Goal: Task Accomplishment & Management: Manage account settings

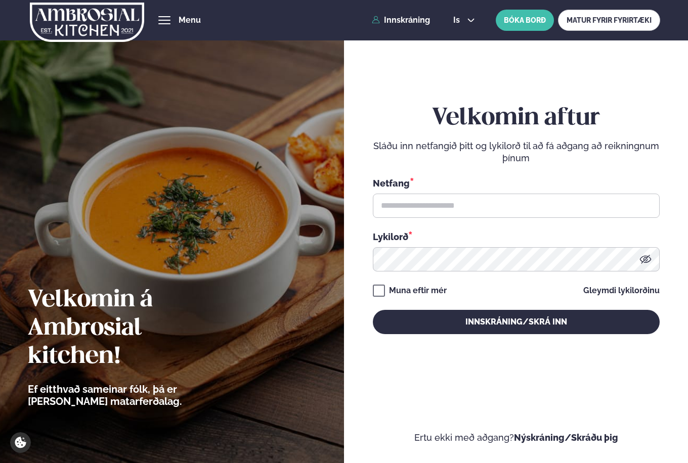
click at [534, 218] on div "Netfang * Lykilorð *" at bounding box center [516, 223] width 287 height 95
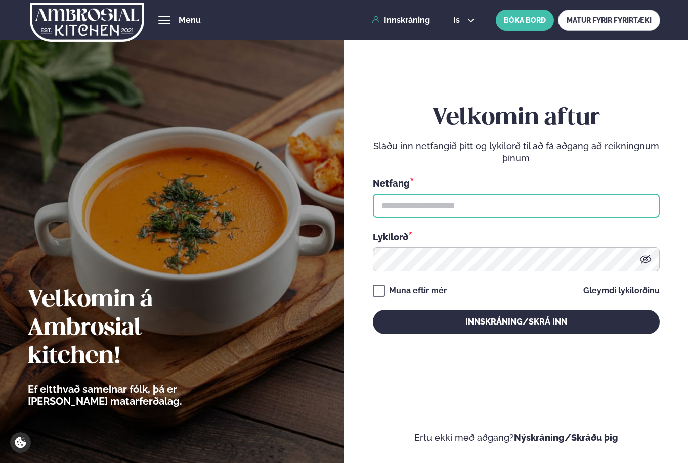
click at [527, 201] on input "text" at bounding box center [516, 206] width 287 height 24
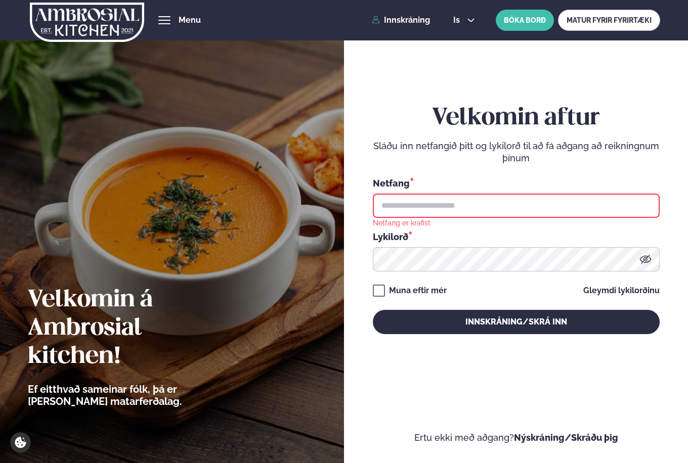
type input "**********"
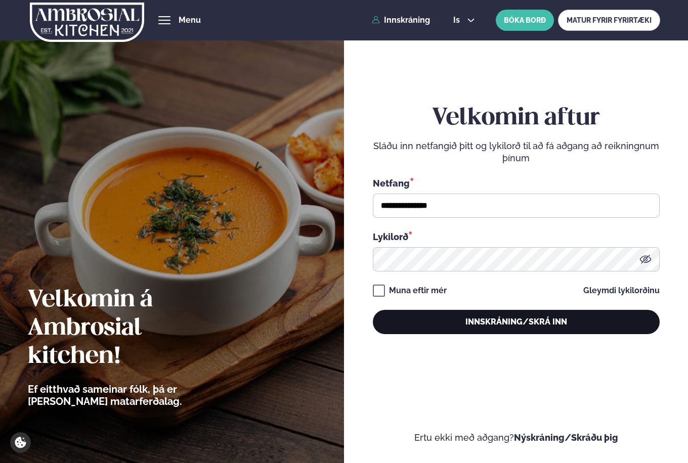
click at [511, 324] on button "Innskráning/Skrá inn" at bounding box center [516, 322] width 287 height 24
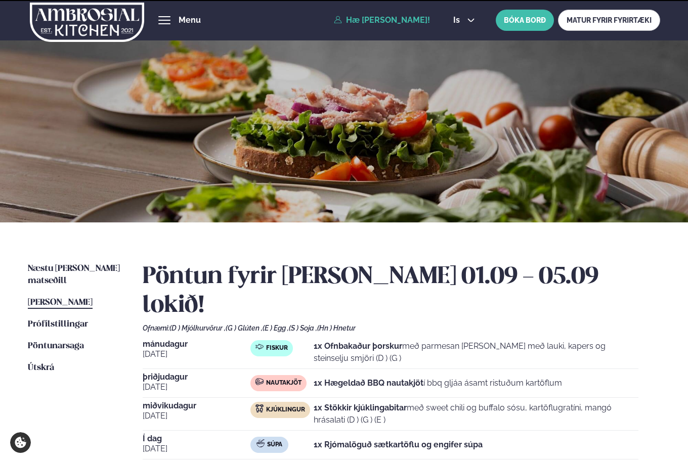
click at [463, 25] on div "is en is BÓKA BORÐ MATUR FYRIR FYRIRTÆKI" at bounding box center [552, 20] width 215 height 21
click at [461, 20] on span "is" at bounding box center [458, 20] width 10 height 8
click at [463, 42] on link "en" at bounding box center [464, 38] width 38 height 20
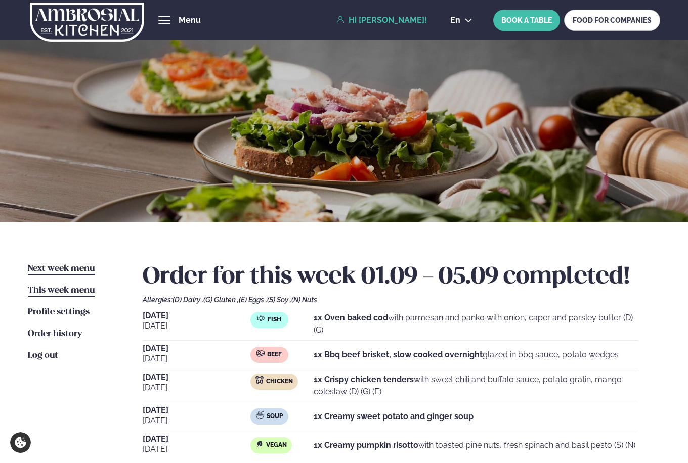
click at [53, 263] on link "Next week menu Next week" at bounding box center [61, 269] width 67 height 12
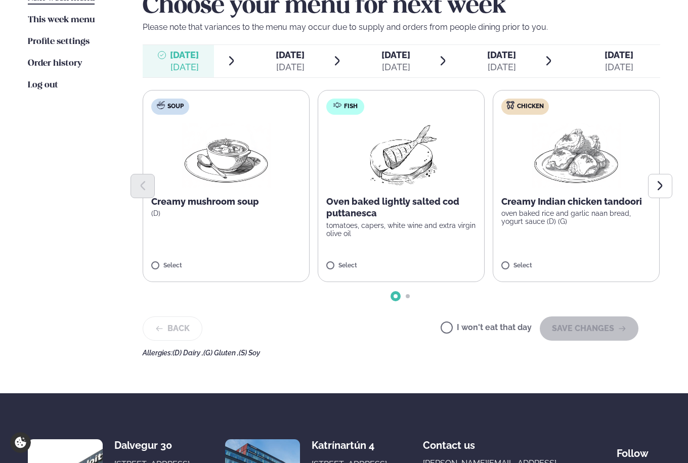
scroll to position [279, 0]
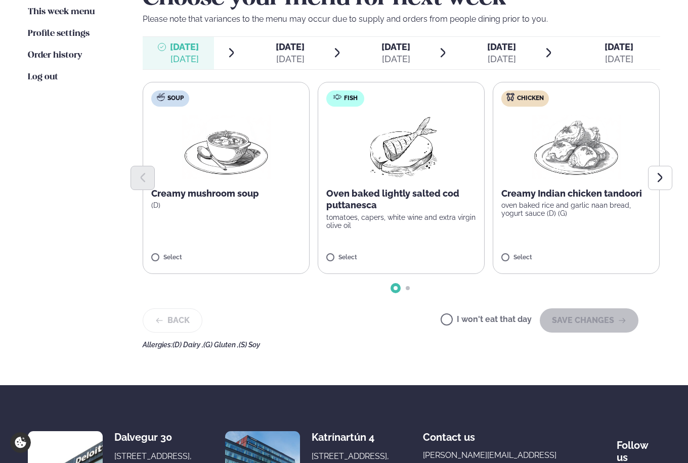
click at [425, 229] on p "tomatoes, capers, white wine and extra virgin olive oil" at bounding box center [401, 221] width 150 height 16
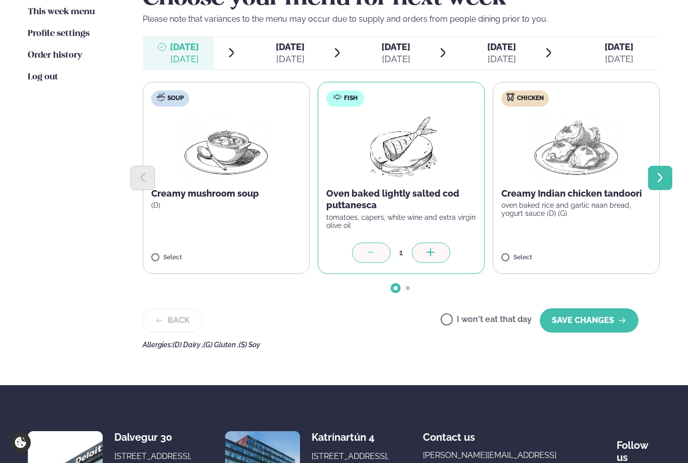
click at [664, 174] on icon "Next slide" at bounding box center [660, 178] width 12 height 12
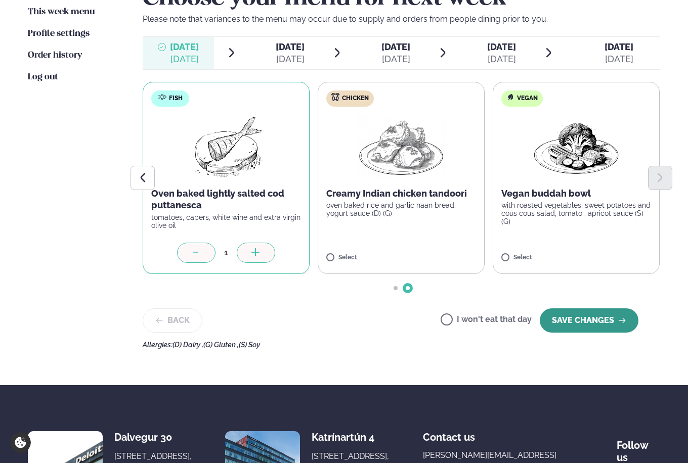
click at [582, 328] on button "SAVE CHANGES" at bounding box center [588, 320] width 99 height 24
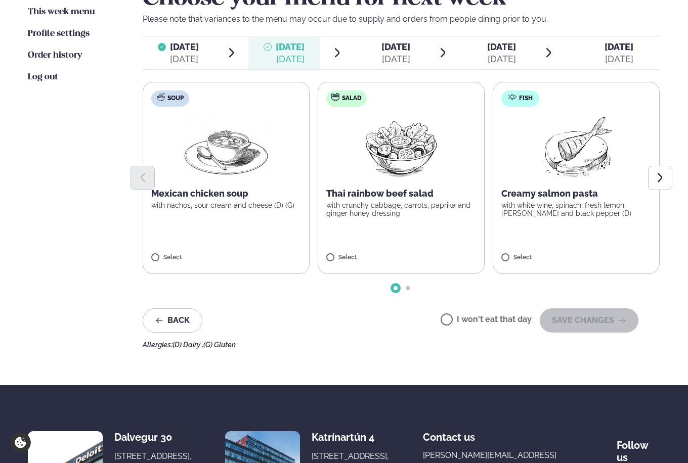
click at [458, 316] on label "I won't eat that day" at bounding box center [485, 320] width 91 height 11
click at [580, 314] on button "SAVE CHANGES" at bounding box center [588, 320] width 99 height 24
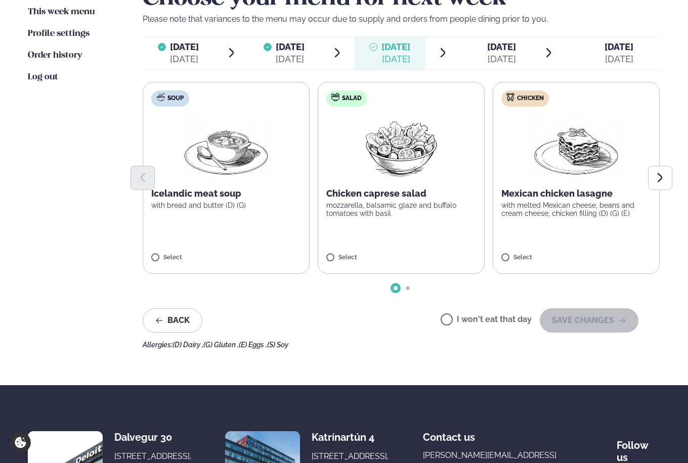
click at [451, 314] on div "I won't eat that day SAVE CHANGES" at bounding box center [539, 320] width 198 height 24
click at [470, 324] on label "I won't eat that day" at bounding box center [485, 320] width 91 height 11
click at [574, 321] on button "SAVE CHANGES" at bounding box center [588, 320] width 99 height 24
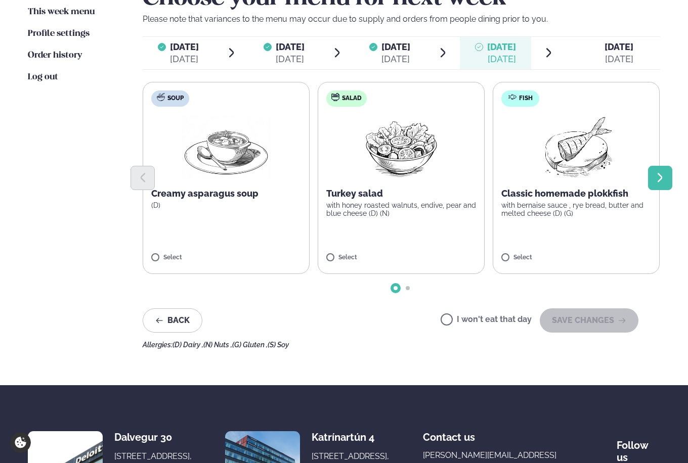
click at [658, 170] on button "Next slide" at bounding box center [660, 178] width 24 height 24
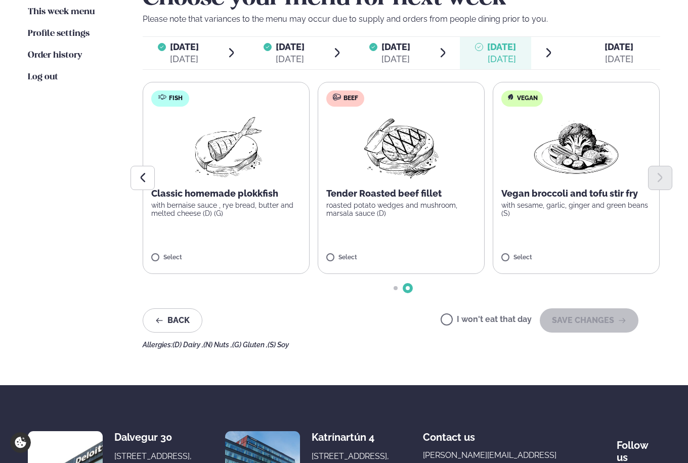
click at [414, 211] on p "roasted potato wedges and mushroom, marsala sauce (D)" at bounding box center [401, 209] width 150 height 16
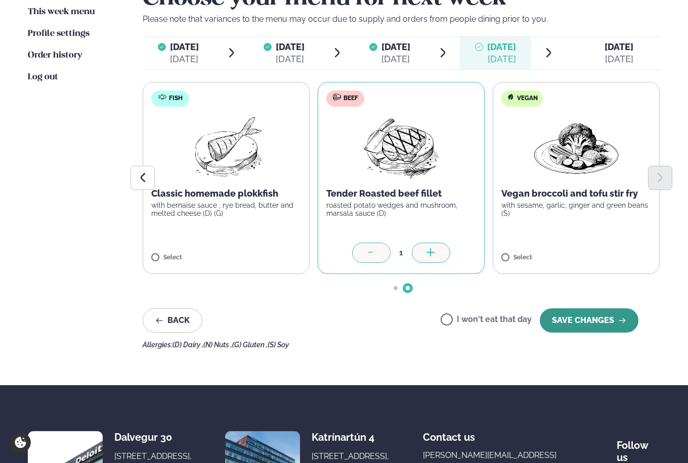
click at [583, 313] on button "SAVE CHANGES" at bounding box center [588, 320] width 99 height 24
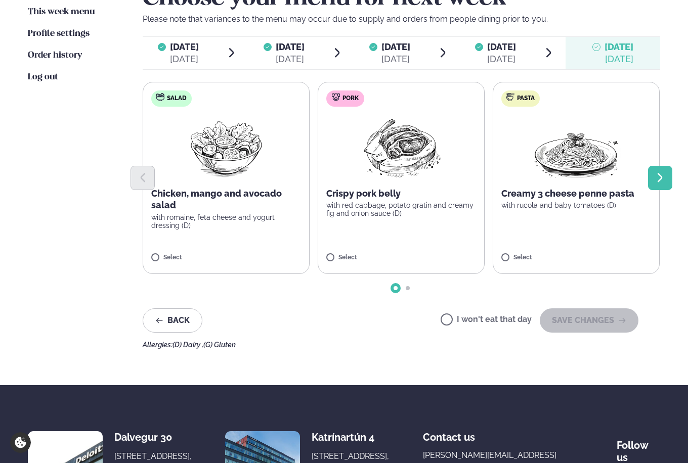
click at [662, 183] on icon "Next slide" at bounding box center [660, 178] width 12 height 12
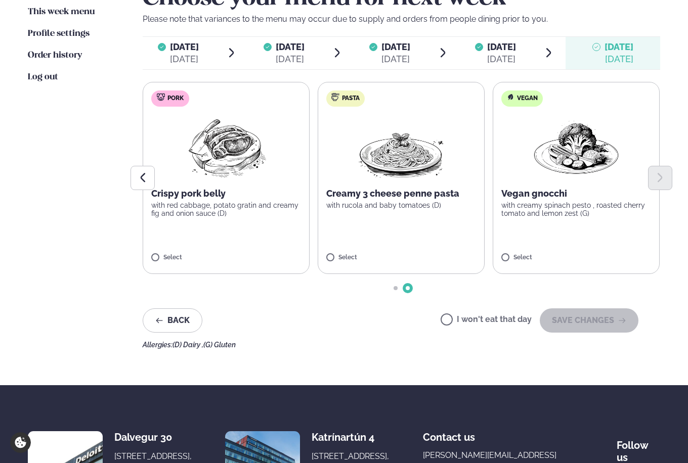
click at [587, 187] on div at bounding box center [401, 178] width 517 height 24
click at [512, 247] on label "Vegan Vegan gnocchi with creamy spinach pesto , roasted cherry tomato and lemon…" at bounding box center [575, 178] width 167 height 192
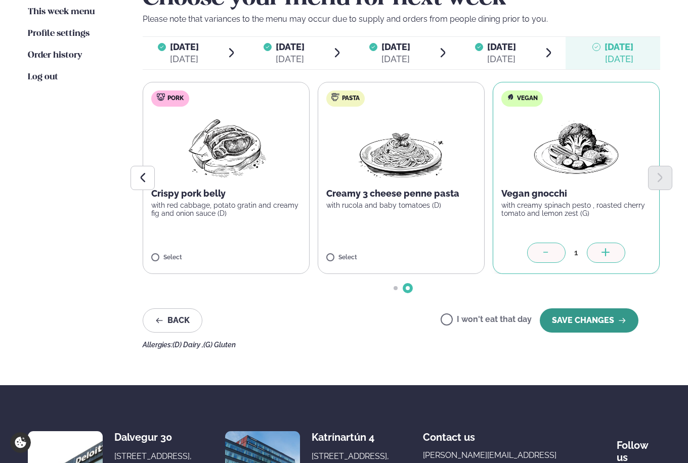
click at [572, 311] on button "SAVE CHANGES" at bounding box center [588, 320] width 99 height 24
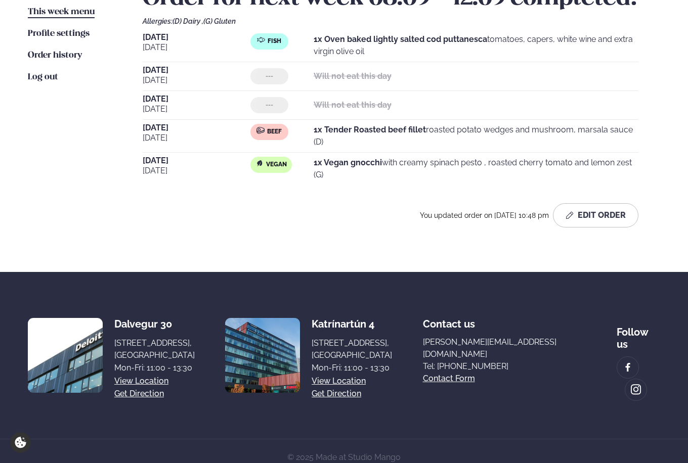
click at [69, 18] on link "This week menu This week" at bounding box center [61, 12] width 67 height 12
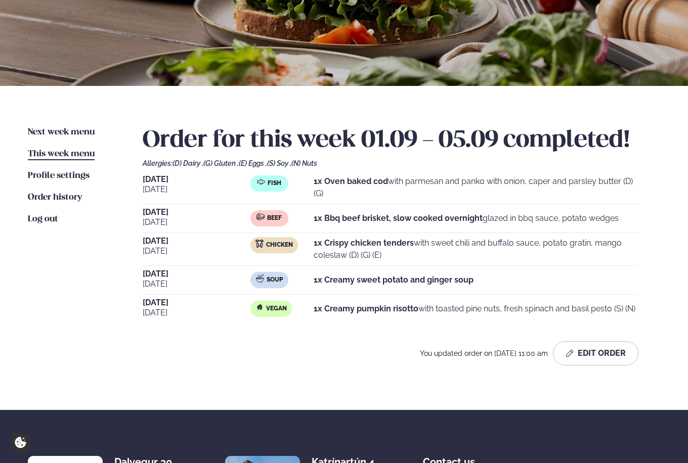
scroll to position [145, 0]
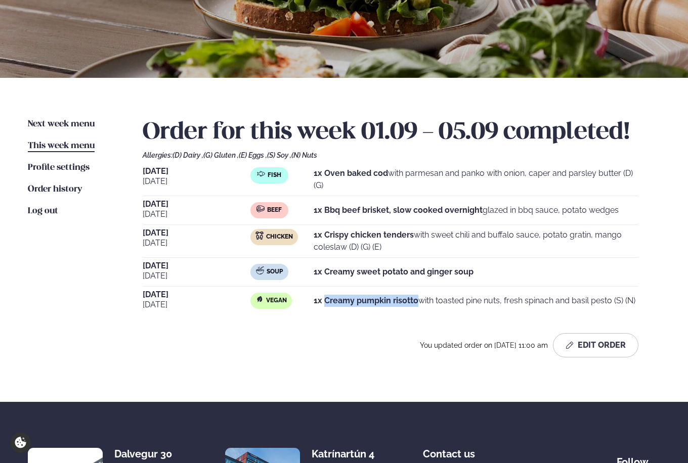
drag, startPoint x: 325, startPoint y: 301, endPoint x: 416, endPoint y: 301, distance: 91.5
click at [416, 301] on strong "1x Creamy pumpkin risotto" at bounding box center [365, 301] width 105 height 10
click at [571, 344] on icon "button" at bounding box center [569, 345] width 8 height 8
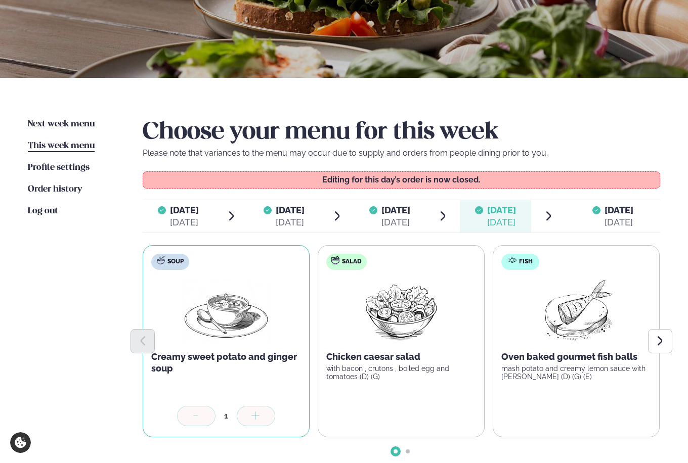
click at [608, 218] on div "[DATE]" at bounding box center [618, 222] width 29 height 12
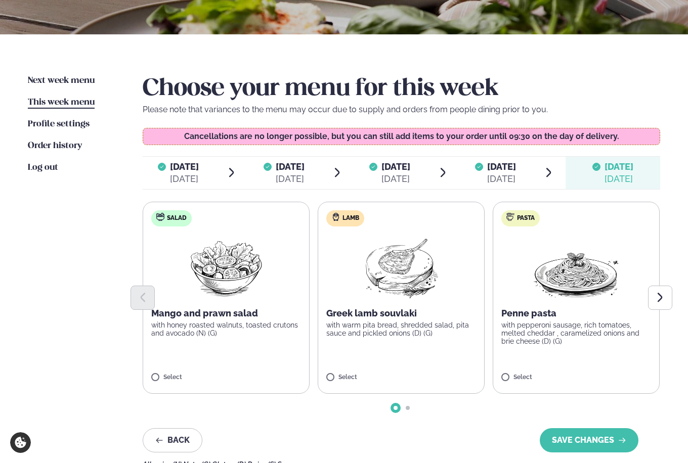
scroll to position [209, 0]
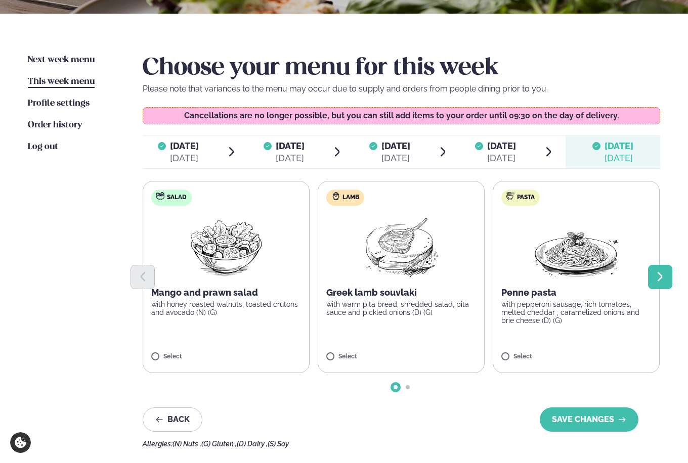
click at [659, 281] on icon "Next slide" at bounding box center [660, 277] width 12 height 12
